Goal: Share content: Share content

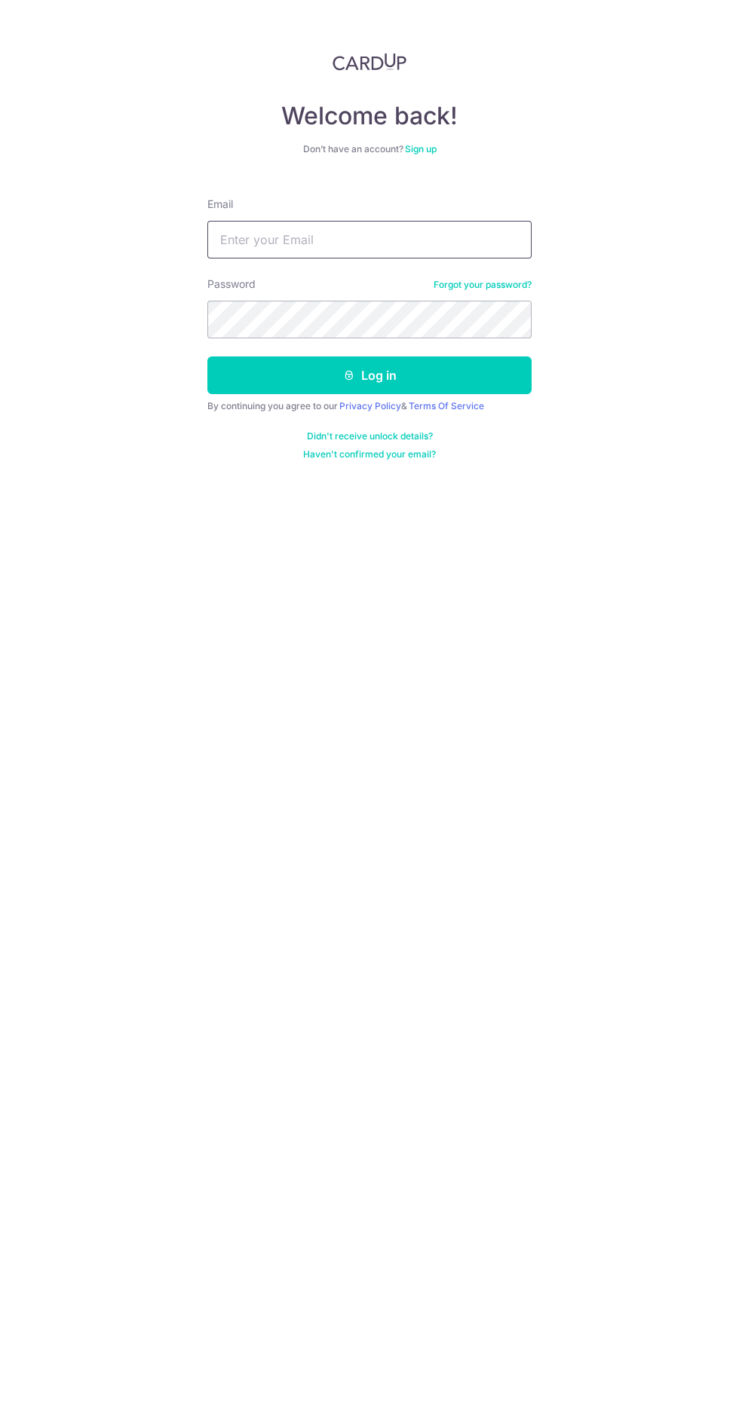
click at [247, 239] on input "Email" at bounding box center [369, 240] width 324 height 38
type input "[EMAIL_ADDRESS][DOMAIN_NAME]"
click at [207, 356] on button "Log in" at bounding box center [369, 375] width 324 height 38
click at [238, 384] on button "Log in" at bounding box center [369, 375] width 324 height 38
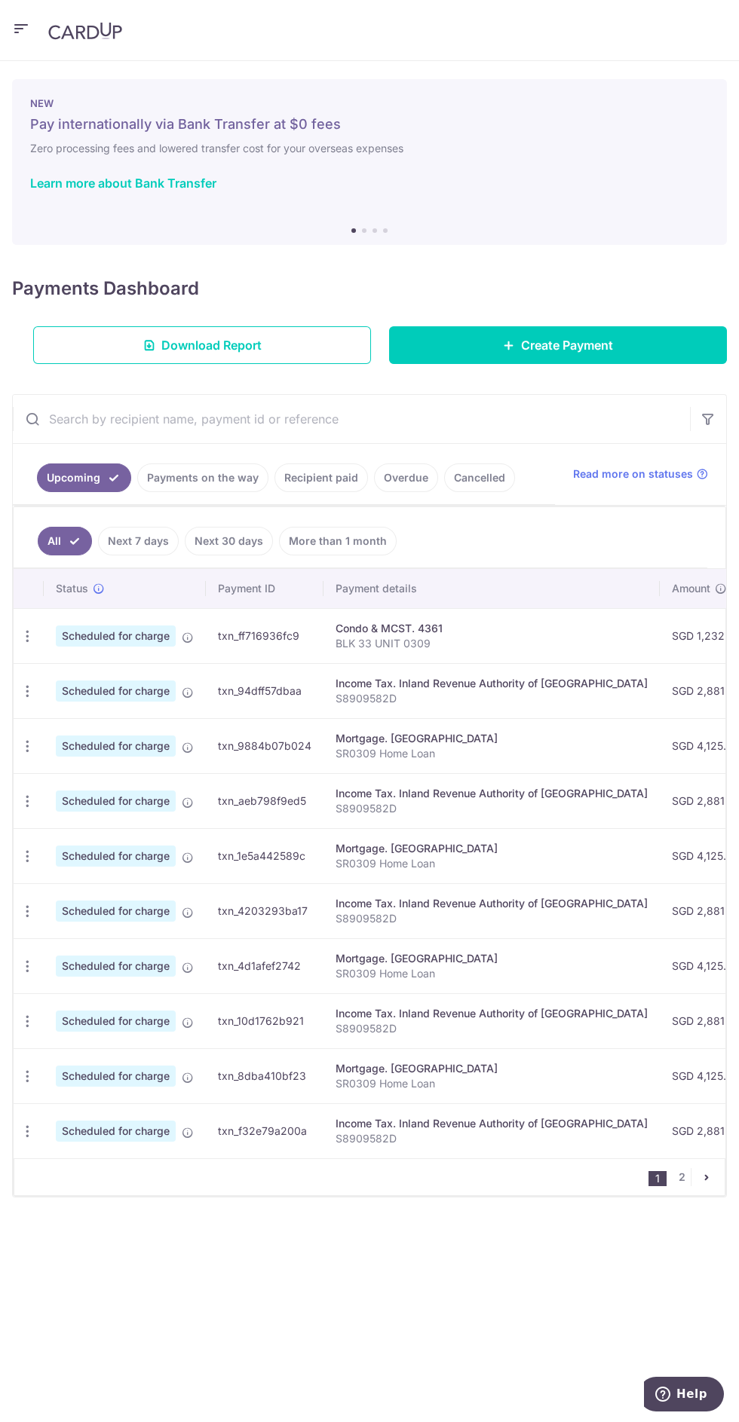
click at [22, 30] on icon "button" at bounding box center [21, 29] width 18 height 19
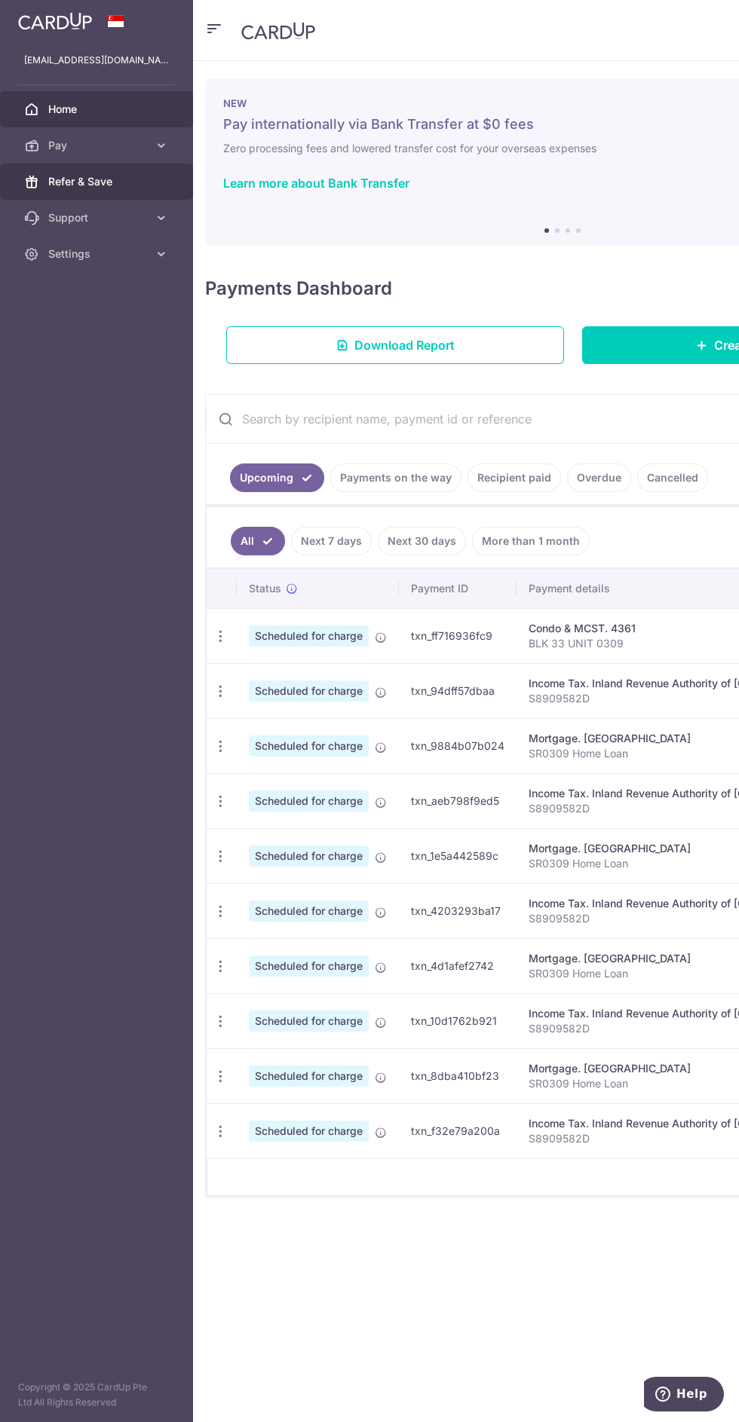
click at [116, 181] on span "Refer & Save" at bounding box center [97, 181] width 99 height 15
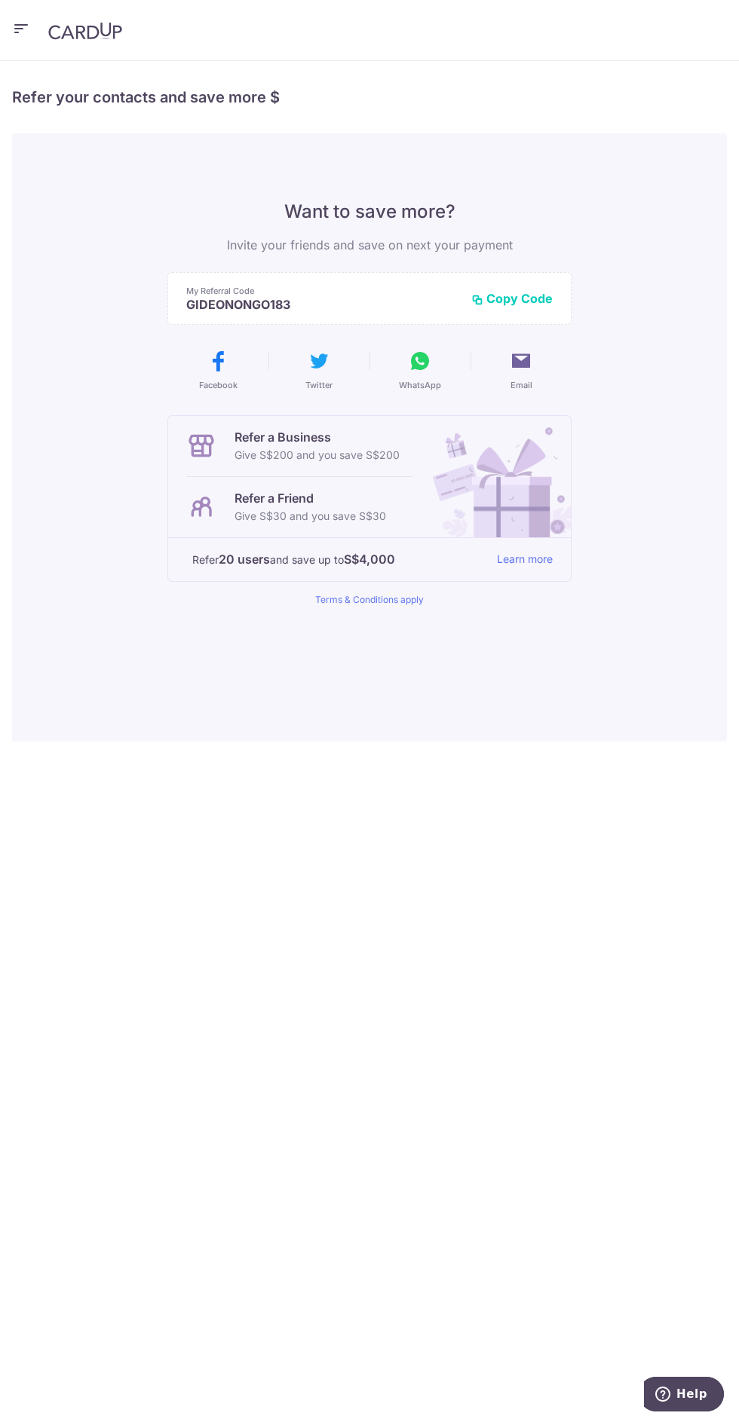
click at [417, 363] on icon at bounding box center [420, 361] width 24 height 24
click at [540, 291] on button "Copy Code" at bounding box center [511, 298] width 81 height 15
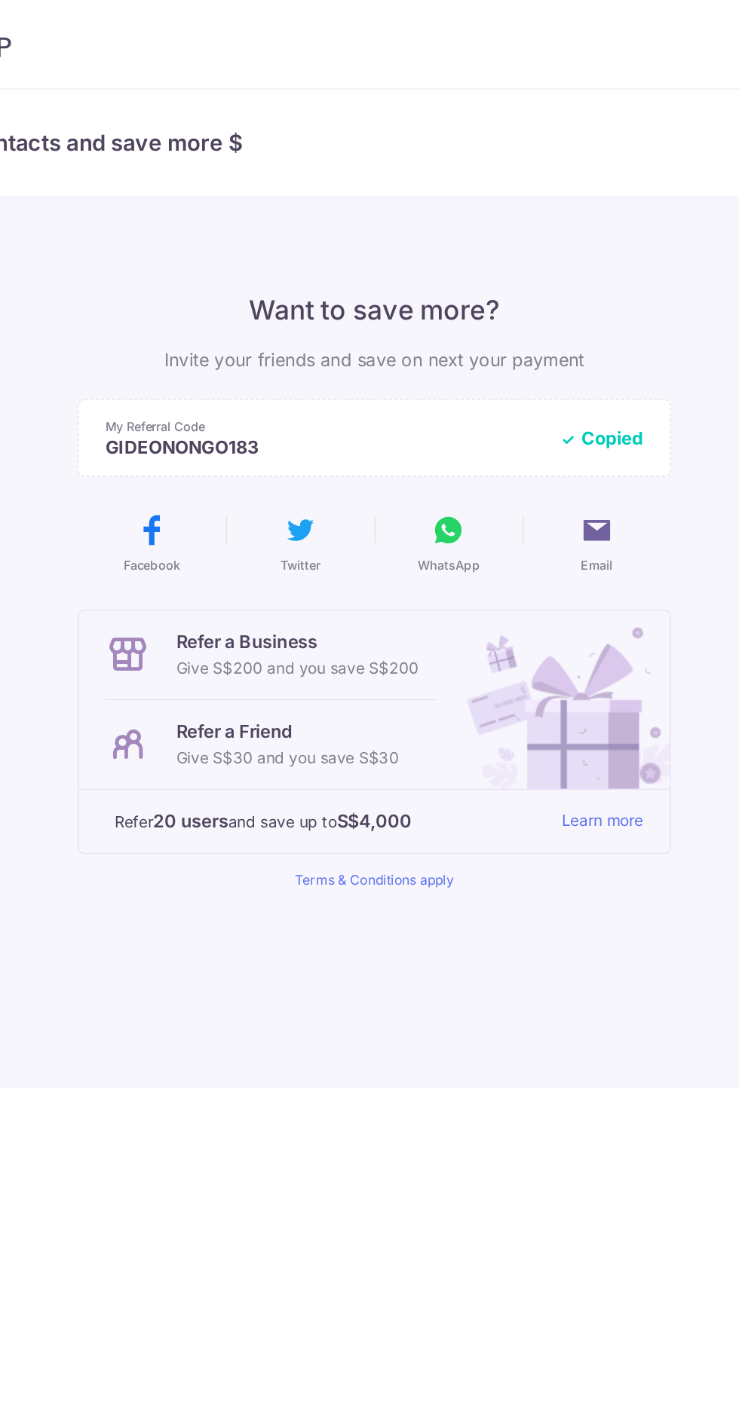
click at [434, 368] on button "WhatsApp" at bounding box center [419, 370] width 89 height 42
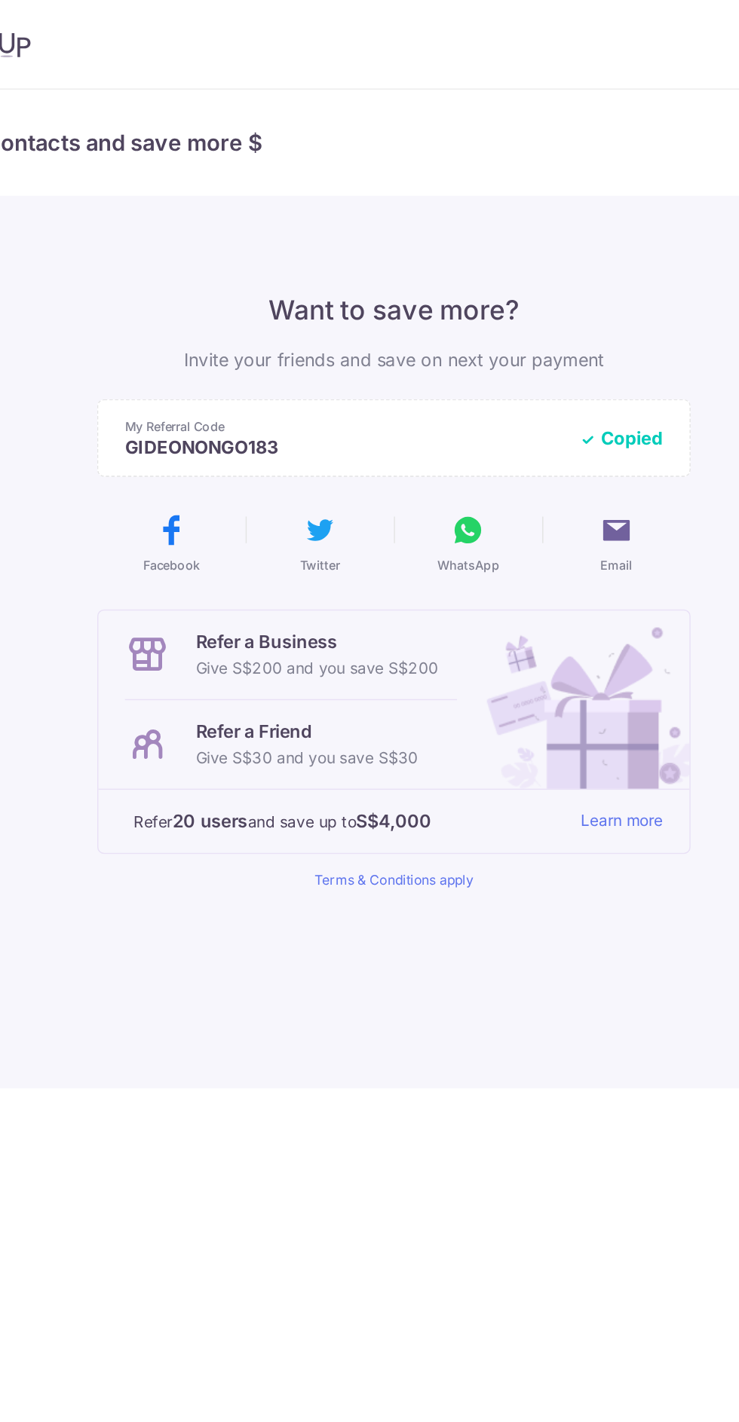
click at [390, 968] on div "× Invite your friends via email To Send Invitations Sample From CardUp Subject …" at bounding box center [369, 741] width 739 height 1361
